Goal: Task Accomplishment & Management: Complete application form

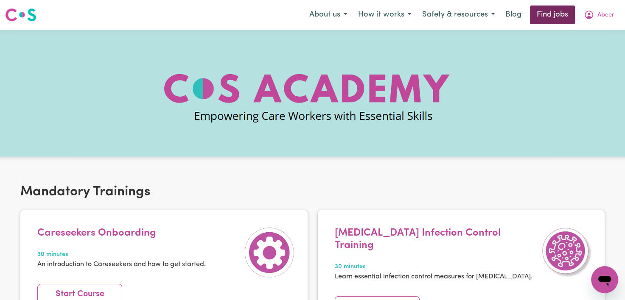
click at [550, 17] on link "Find jobs" at bounding box center [552, 15] width 45 height 19
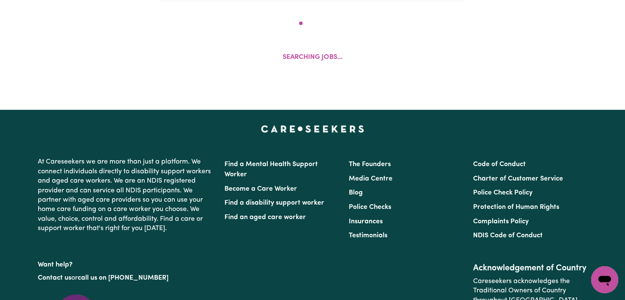
scroll to position [360, 0]
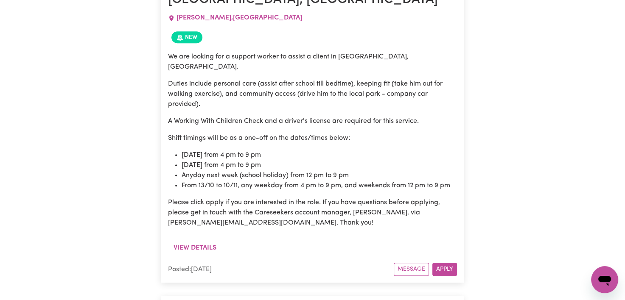
scroll to position [435, 0]
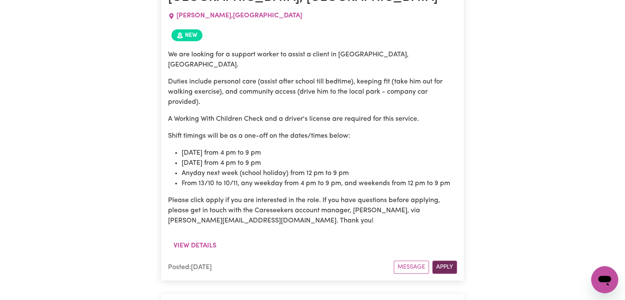
click at [437, 261] on button "Apply" at bounding box center [444, 267] width 25 height 13
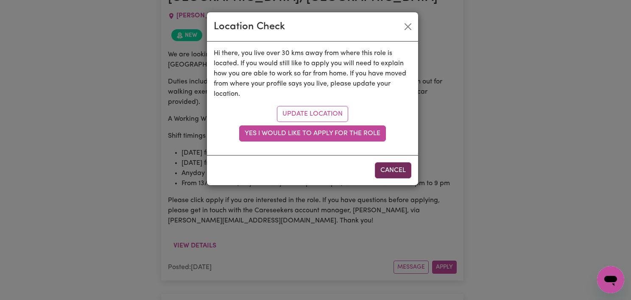
click at [402, 173] on button "Cancel" at bounding box center [393, 170] width 36 height 16
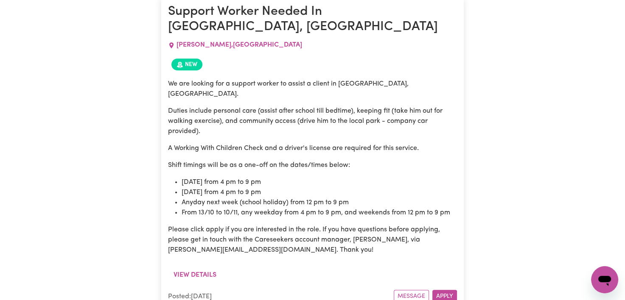
scroll to position [406, 0]
click at [447, 290] on button "Apply" at bounding box center [444, 296] width 25 height 13
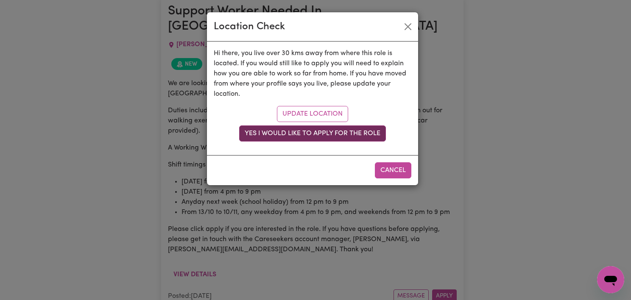
click at [322, 134] on button "Yes I would like to apply for the role" at bounding box center [312, 134] width 147 height 16
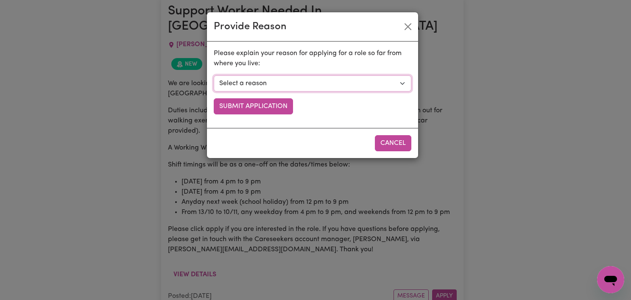
click at [318, 84] on select "Select a reason I currently travel to this area for work or other personal reas…" at bounding box center [313, 83] width 198 height 16
click at [391, 80] on select "Select a reason I currently travel to this area for work or other personal reas…" at bounding box center [313, 83] width 198 height 16
select select "I am open to longer shifts that make the travel worthwhile"
click at [214, 75] on select "Select a reason I currently travel to this area for work or other personal reas…" at bounding box center [313, 83] width 198 height 16
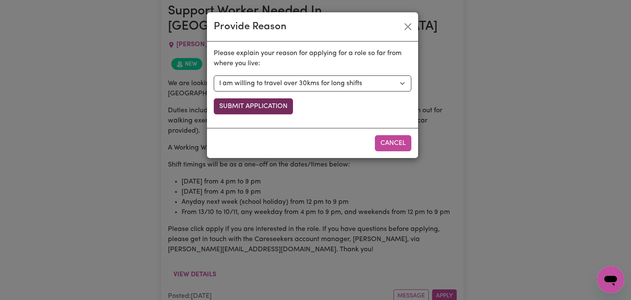
click at [276, 110] on button "Submit Application" at bounding box center [253, 106] width 79 height 16
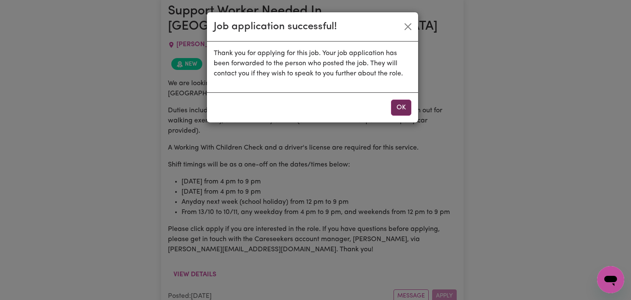
click at [404, 110] on button "OK" at bounding box center [401, 108] width 20 height 16
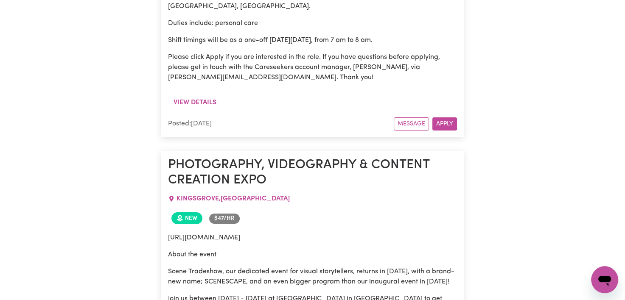
scroll to position [3270, 0]
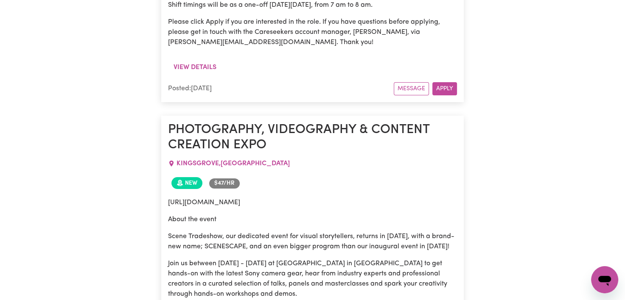
click at [272, 232] on p "Scene Tradeshow, our dedicated event for visual storytellers, returns in [DATE]…" at bounding box center [312, 242] width 289 height 20
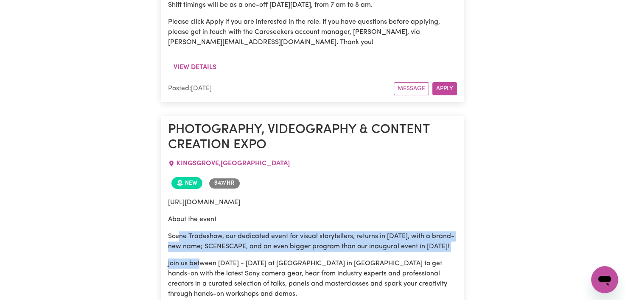
drag, startPoint x: 177, startPoint y: 137, endPoint x: 202, endPoint y: 162, distance: 35.4
click at [202, 198] on div "[URL][DOMAIN_NAME] About the event Scene Tradeshow, our dedicated event for vis…" at bounding box center [312, 257] width 289 height 119
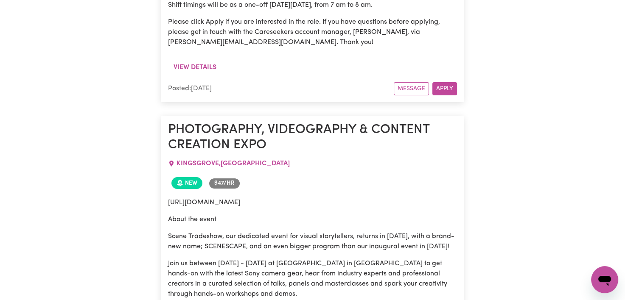
click at [244, 259] on p "Join us between [DATE] - [DATE] at [GEOGRAPHIC_DATA] in [GEOGRAPHIC_DATA] to ge…" at bounding box center [312, 279] width 289 height 41
drag, startPoint x: 244, startPoint y: 164, endPoint x: 350, endPoint y: 156, distance: 106.3
click at [350, 198] on div "[URL][DOMAIN_NAME] About the event Scene Tradeshow, our dedicated event for vis…" at bounding box center [312, 257] width 289 height 119
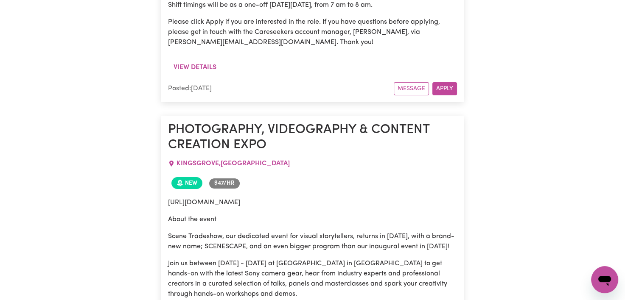
drag, startPoint x: 350, startPoint y: 156, endPoint x: 383, endPoint y: 156, distance: 32.7
click at [383, 198] on div "[URL][DOMAIN_NAME] About the event Scene Tradeshow, our dedicated event for vis…" at bounding box center [312, 257] width 289 height 119
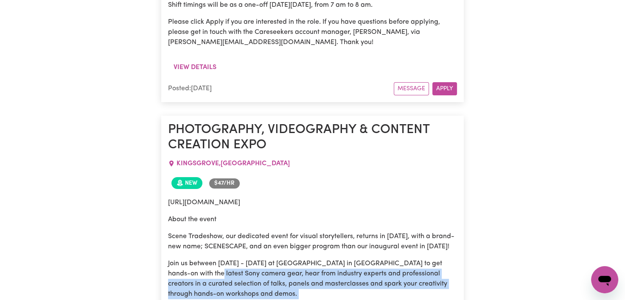
drag, startPoint x: 196, startPoint y: 169, endPoint x: 300, endPoint y: 201, distance: 109.7
click at [300, 201] on div "[URL][DOMAIN_NAME] About the event Scene Tradeshow, our dedicated event for vis…" at bounding box center [312, 257] width 289 height 119
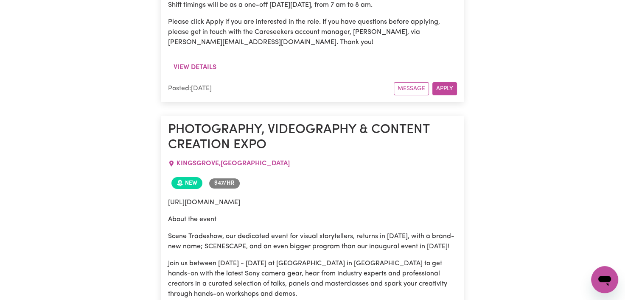
drag, startPoint x: 300, startPoint y: 201, endPoint x: 375, endPoint y: 209, distance: 75.4
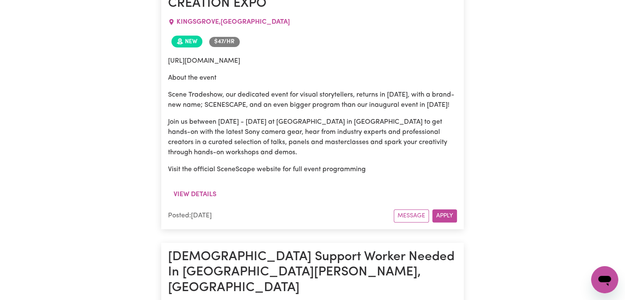
scroll to position [3517, 0]
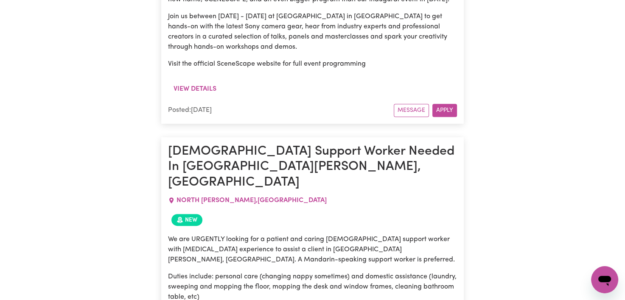
drag, startPoint x: 277, startPoint y: 197, endPoint x: 395, endPoint y: 198, distance: 117.9
drag, startPoint x: 395, startPoint y: 198, endPoint x: 366, endPoint y: 199, distance: 28.4
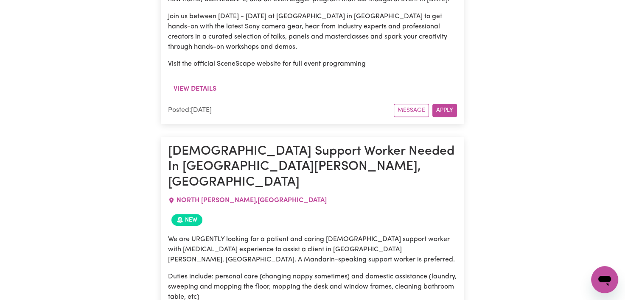
drag, startPoint x: 366, startPoint y: 199, endPoint x: 381, endPoint y: 199, distance: 14.9
drag, startPoint x: 388, startPoint y: 199, endPoint x: 246, endPoint y: 198, distance: 142.5
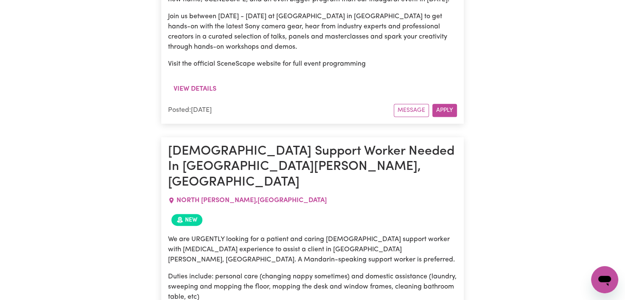
drag, startPoint x: 246, startPoint y: 198, endPoint x: 250, endPoint y: 200, distance: 4.7
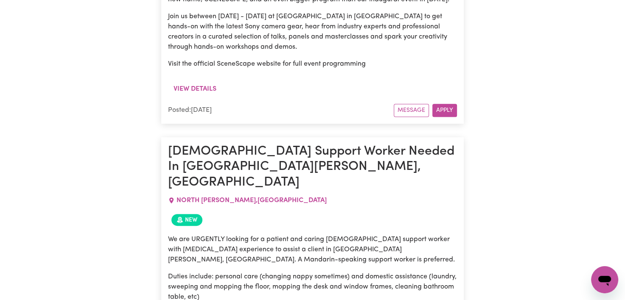
drag, startPoint x: 250, startPoint y: 197, endPoint x: 394, endPoint y: 198, distance: 144.2
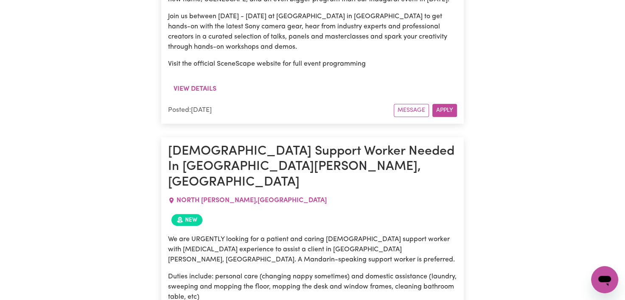
drag, startPoint x: 207, startPoint y: 244, endPoint x: 169, endPoint y: 222, distance: 44.7
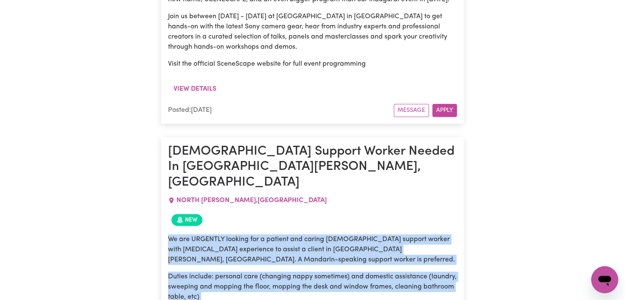
drag, startPoint x: 205, startPoint y: 248, endPoint x: 166, endPoint y: 123, distance: 131.5
click at [166, 137] on article "[DEMOGRAPHIC_DATA] Support Worker Needed In [GEOGRAPHIC_DATA][PERSON_NAME], [GE…" at bounding box center [312, 279] width 302 height 284
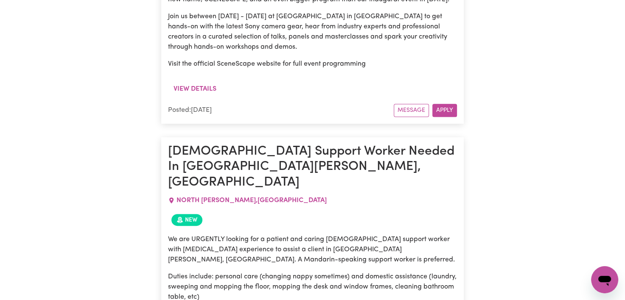
click at [166, 137] on article "[DEMOGRAPHIC_DATA] Support Worker Needed In [GEOGRAPHIC_DATA][PERSON_NAME], [GE…" at bounding box center [312, 279] width 302 height 284
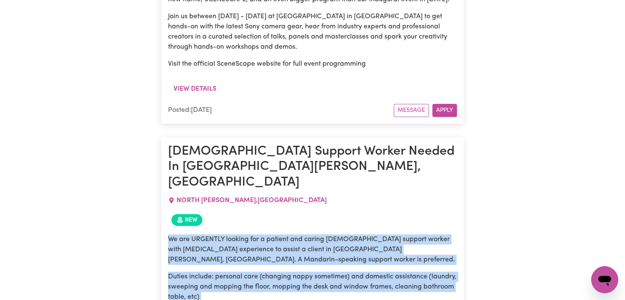
drag, startPoint x: 166, startPoint y: 123, endPoint x: 212, endPoint y: 185, distance: 77.1
click at [212, 185] on article "[DEMOGRAPHIC_DATA] Support Worker Needed In [GEOGRAPHIC_DATA][PERSON_NAME], [GE…" at bounding box center [312, 279] width 302 height 284
click at [212, 235] on div "We are URGENTLY looking for a patient and caring [DEMOGRAPHIC_DATA] support wor…" at bounding box center [312, 301] width 289 height 132
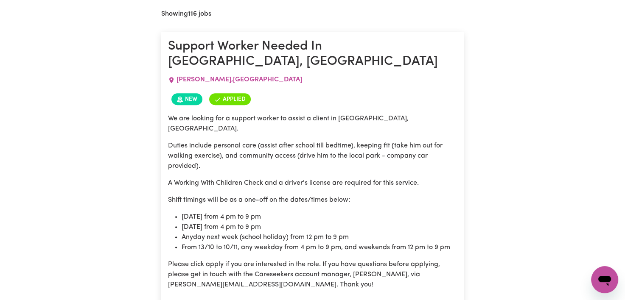
scroll to position [0, 0]
